Goal: Information Seeking & Learning: Find contact information

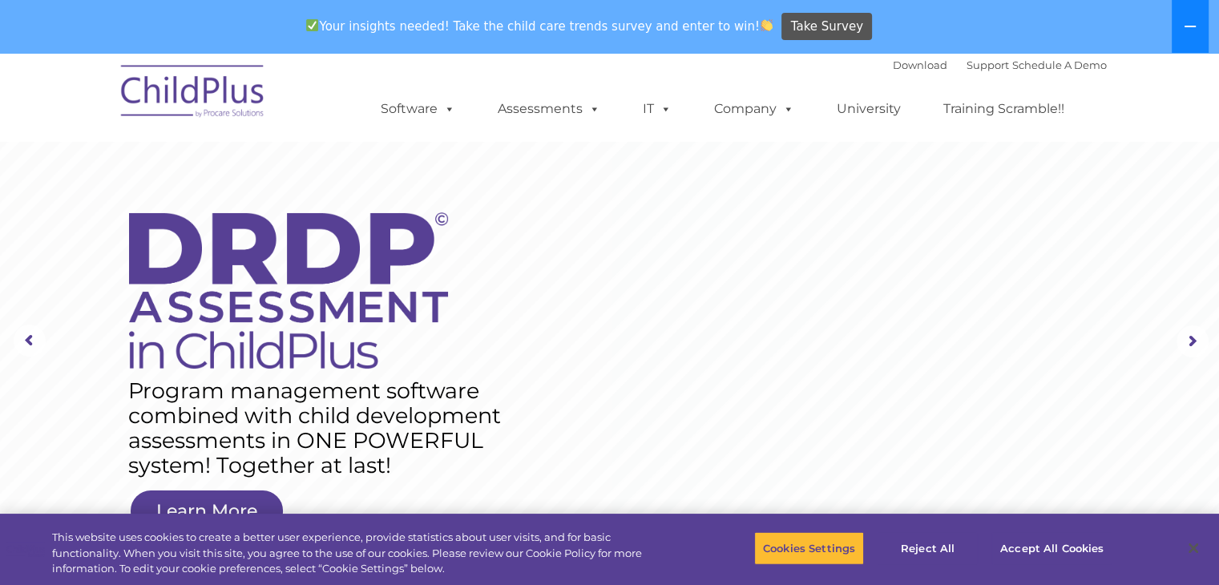
click at [1196, 18] on button at bounding box center [1190, 26] width 37 height 53
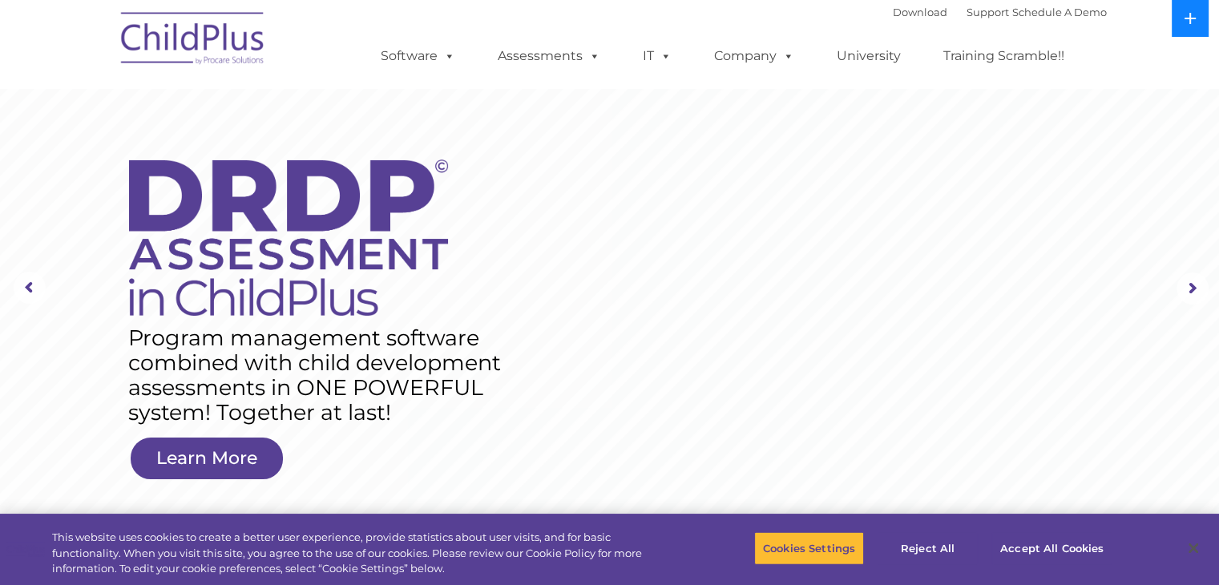
click at [1196, 18] on icon at bounding box center [1190, 18] width 13 height 13
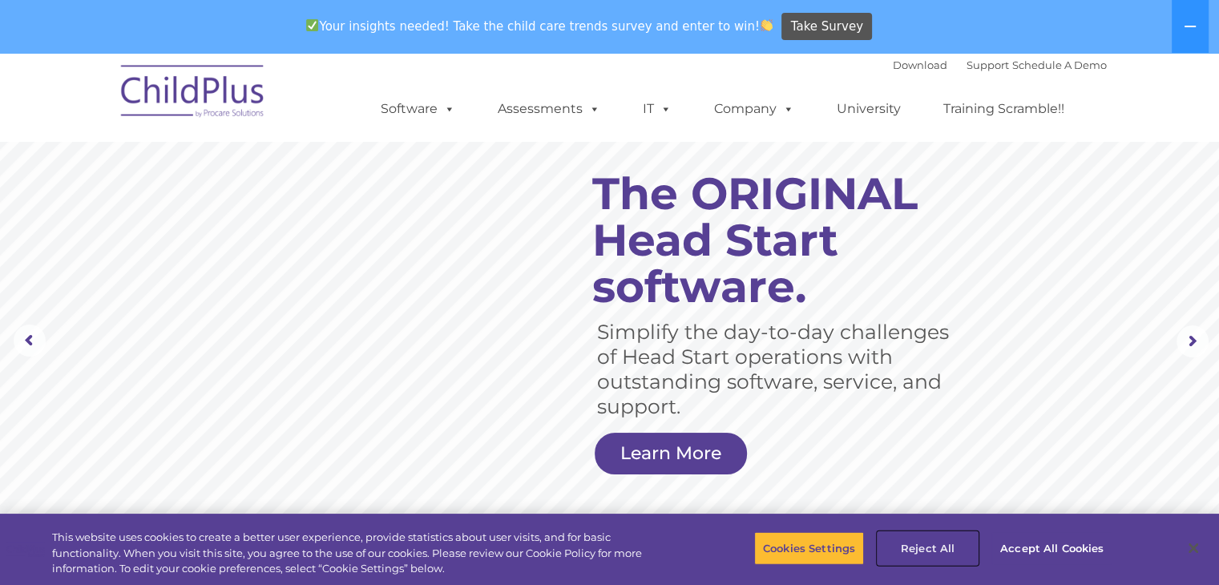
click at [938, 554] on button "Reject All" at bounding box center [927, 548] width 100 height 34
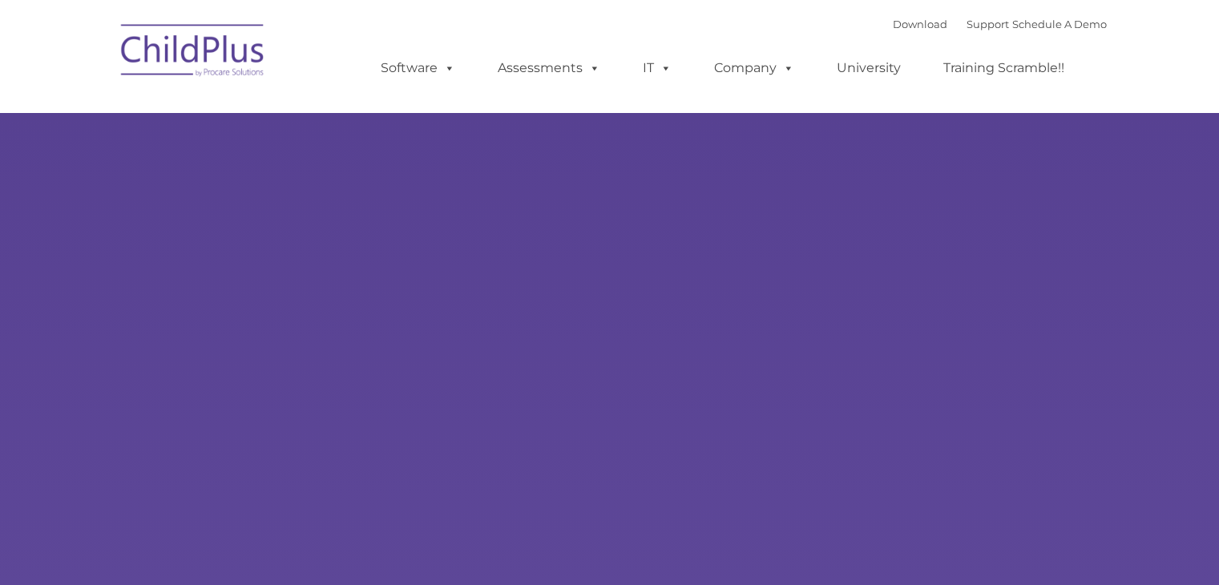
type input ""
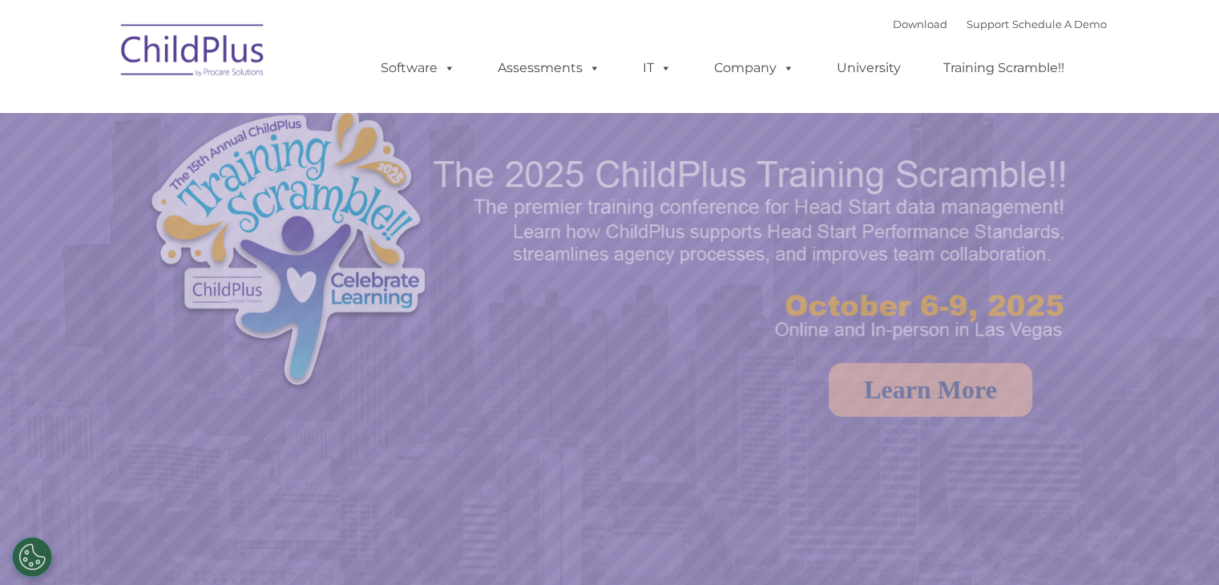
select select "MEDIUM"
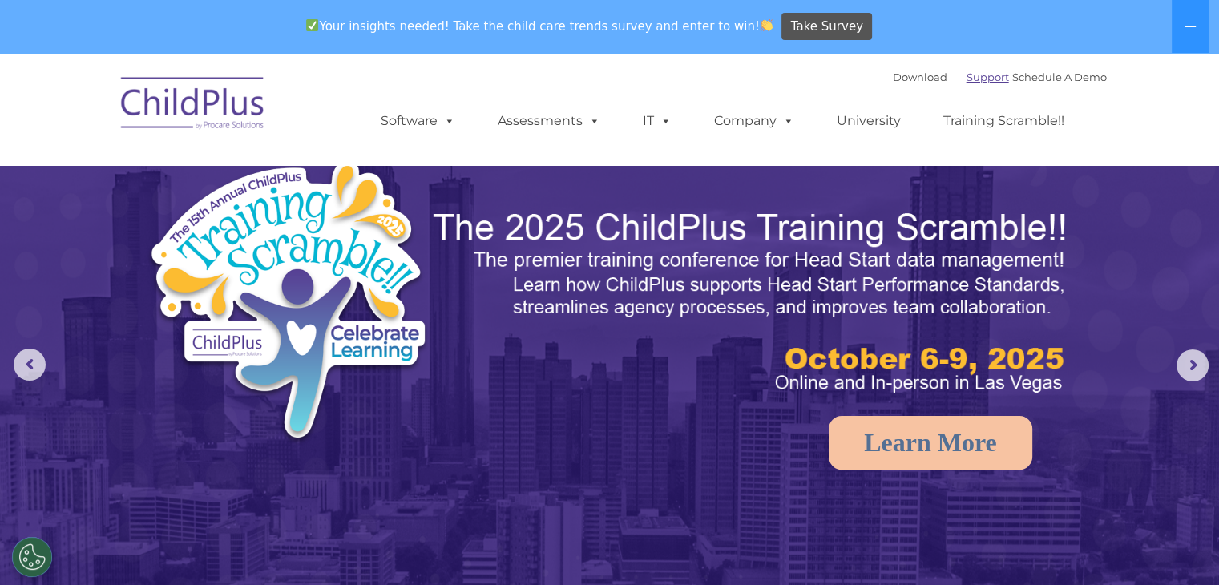
click at [966, 83] on link "Support" at bounding box center [987, 77] width 42 height 13
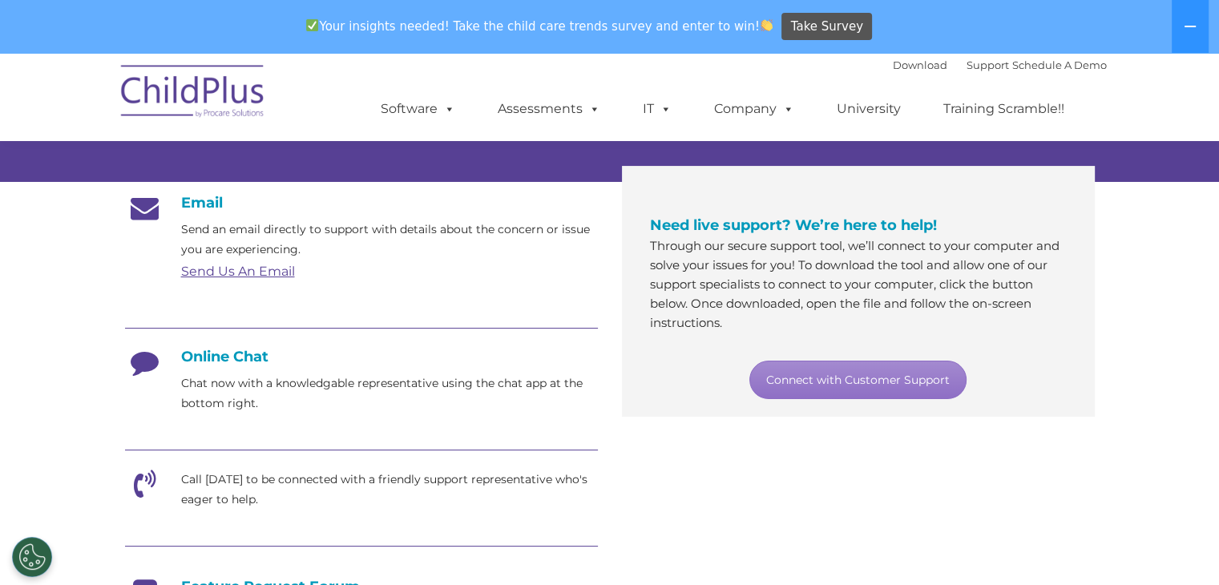
scroll to position [244, 0]
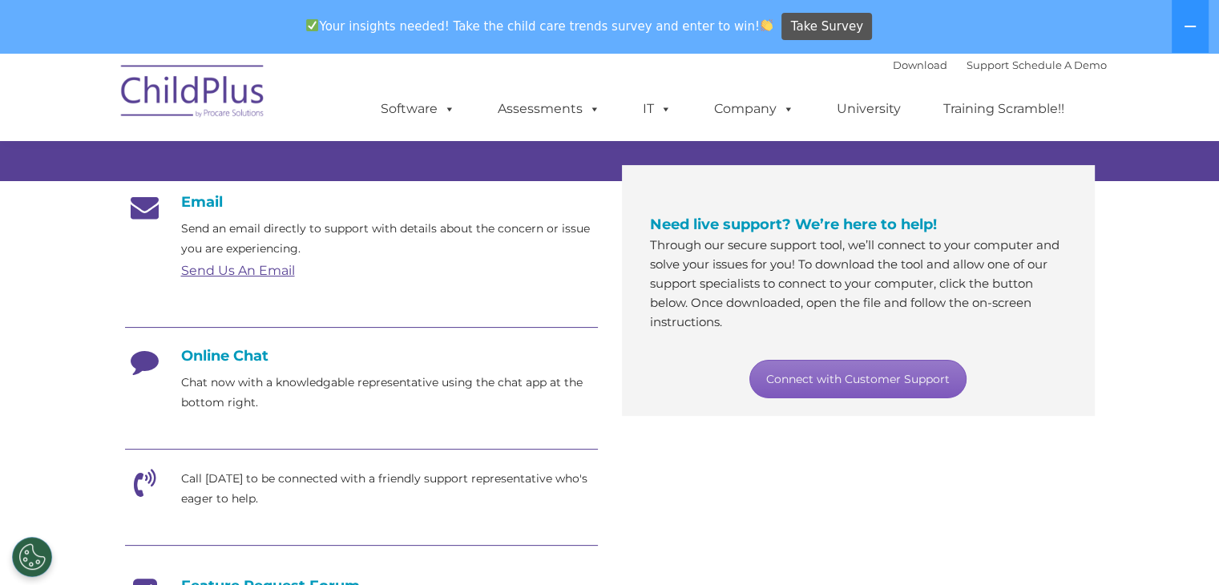
click at [926, 369] on link "Connect with Customer Support" at bounding box center [857, 379] width 217 height 38
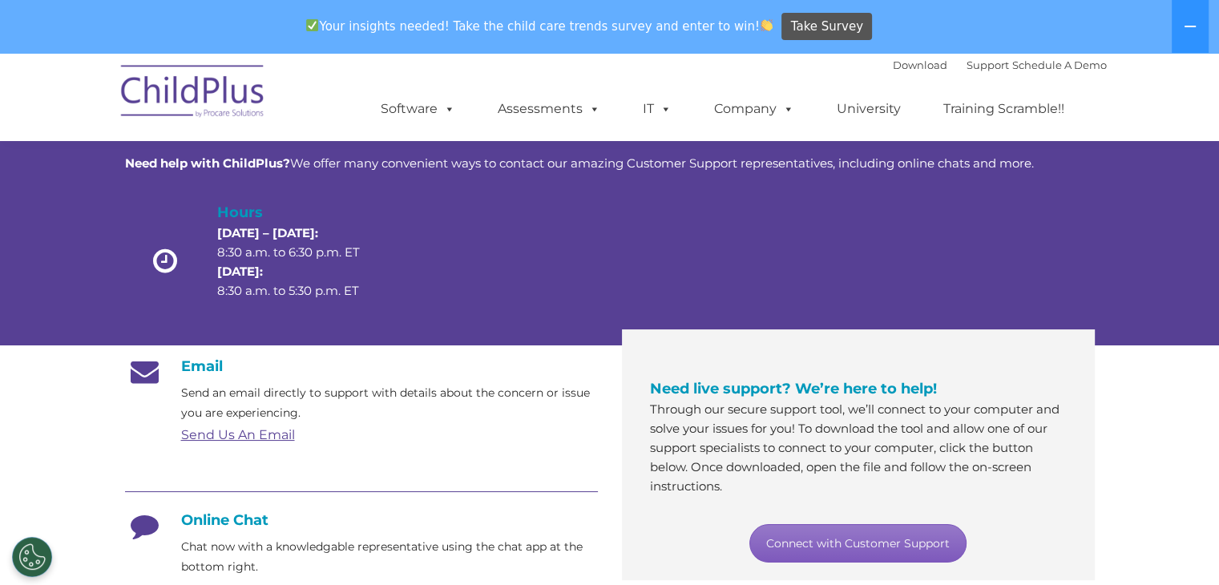
scroll to position [80, 0]
click at [256, 442] on div "Send Us An Email" at bounding box center [389, 434] width 417 height 24
click at [260, 434] on link "Send Us An Email" at bounding box center [238, 433] width 114 height 15
